Goal: Task Accomplishment & Management: Manage account settings

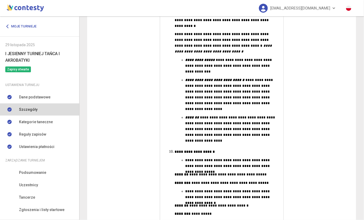
scroll to position [1580, 0]
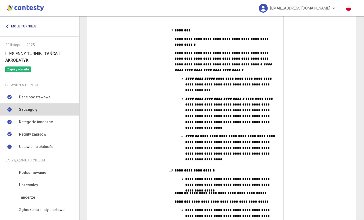
click at [16, 24] on link "Moje turnieje" at bounding box center [22, 27] width 35 height 10
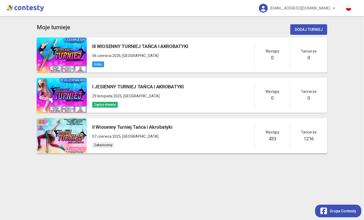
click at [108, 136] on span "07 czerwca 2025" at bounding box center [106, 137] width 29 height 4
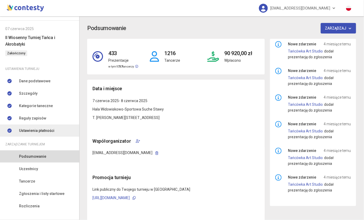
scroll to position [24, 0]
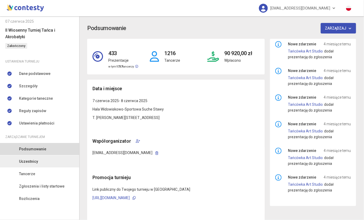
click at [16, 166] on link "Uczestnicy" at bounding box center [39, 162] width 79 height 12
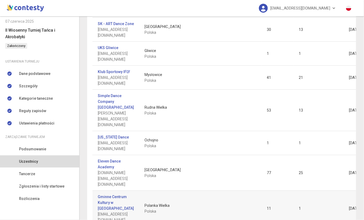
scroll to position [53, 0]
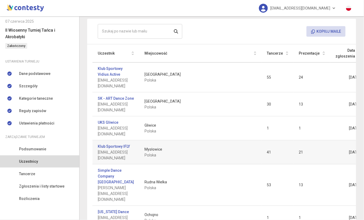
drag, startPoint x: 285, startPoint y: 127, endPoint x: 280, endPoint y: 120, distance: 8.3
click at [294, 141] on td "21" at bounding box center [312, 153] width 37 height 24
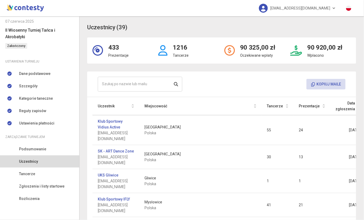
scroll to position [0, 0]
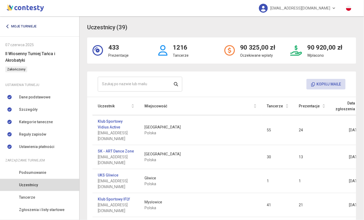
click at [15, 28] on link "Moje turnieje" at bounding box center [22, 27] width 35 height 10
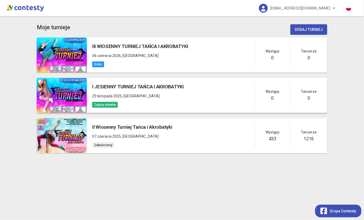
click at [159, 95] on p "[DATE] , [GEOGRAPHIC_DATA]" at bounding box center [138, 96] width 92 height 6
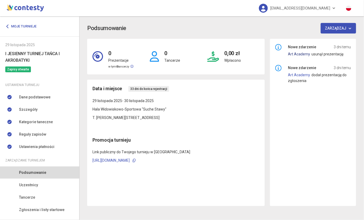
click at [304, 54] on link "Art Academy" at bounding box center [299, 54] width 22 height 4
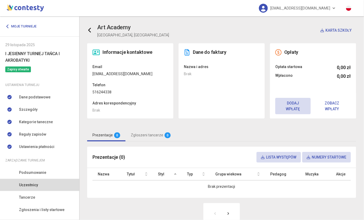
click at [89, 26] on link at bounding box center [92, 30] width 10 height 11
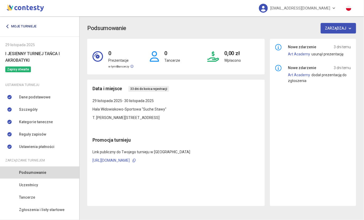
click at [6, 28] on icon at bounding box center [8, 26] width 4 height 4
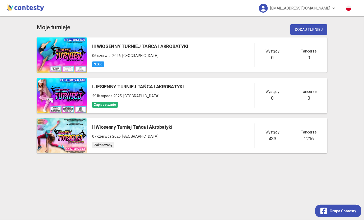
click at [112, 103] on span "Zapisy otwarte" at bounding box center [105, 105] width 26 height 6
